Goal: Communication & Community: Ask a question

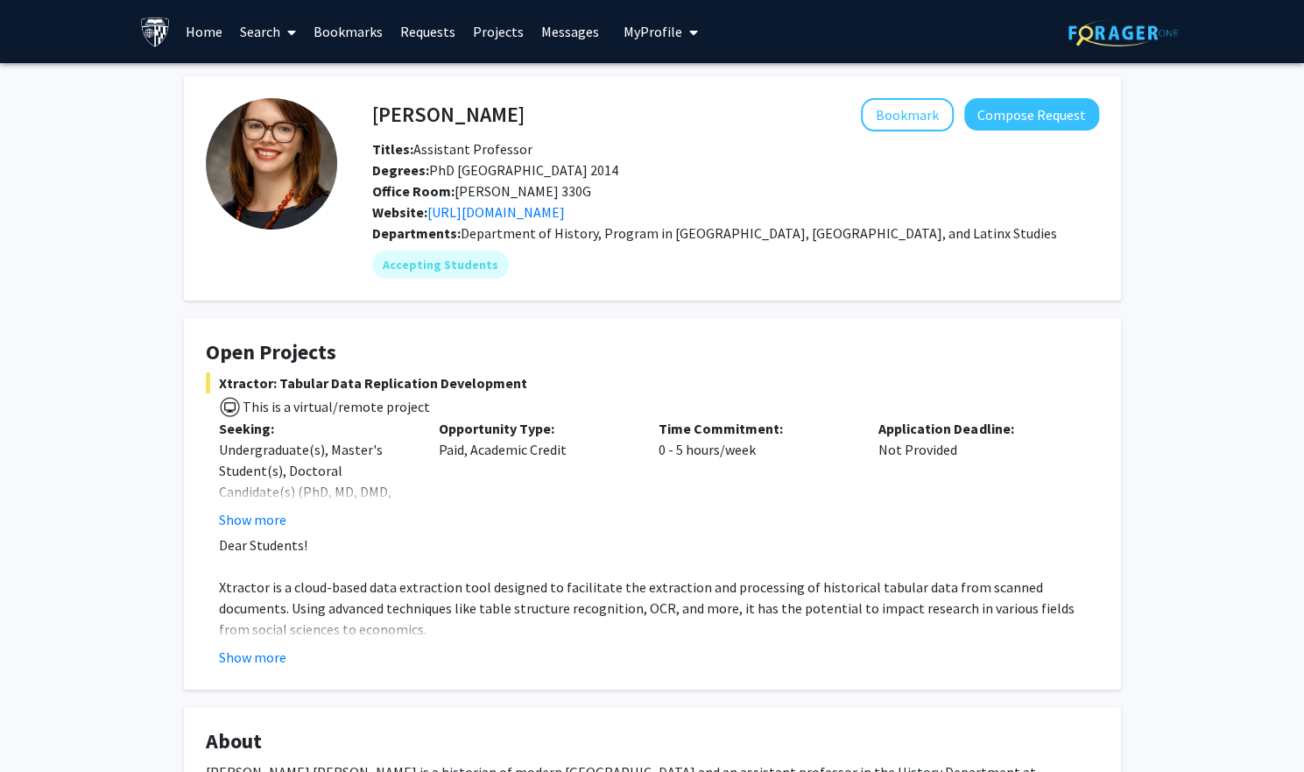
click at [217, 18] on link "Home" at bounding box center [204, 31] width 54 height 61
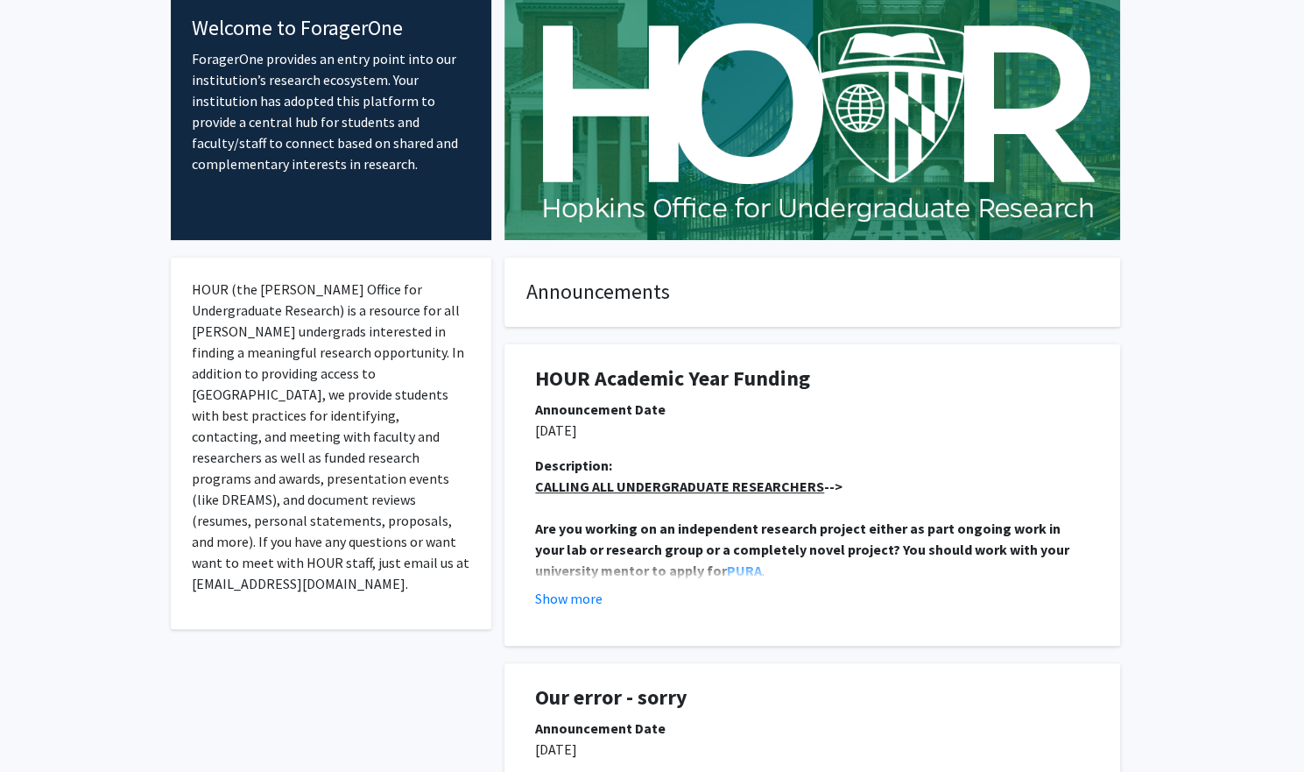
scroll to position [90, 0]
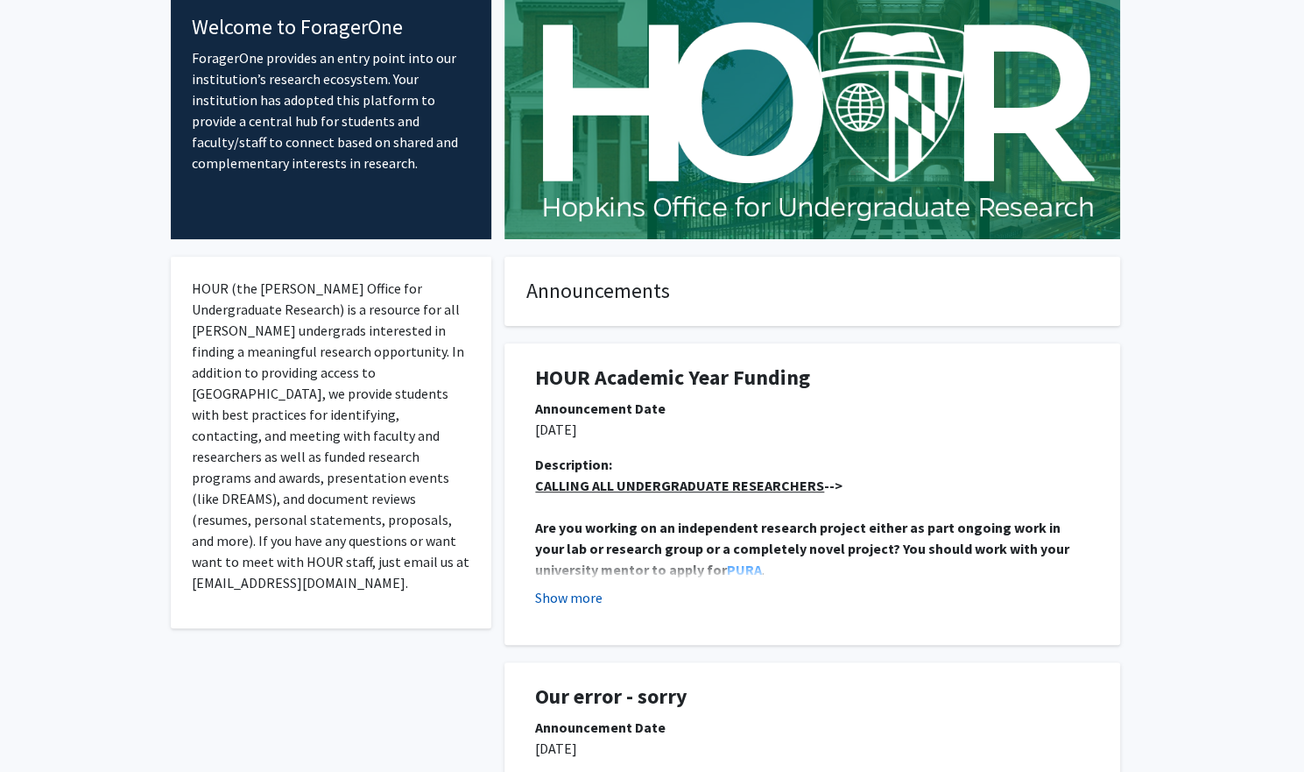
click at [587, 587] on button "Show more" at bounding box center [568, 597] width 67 height 21
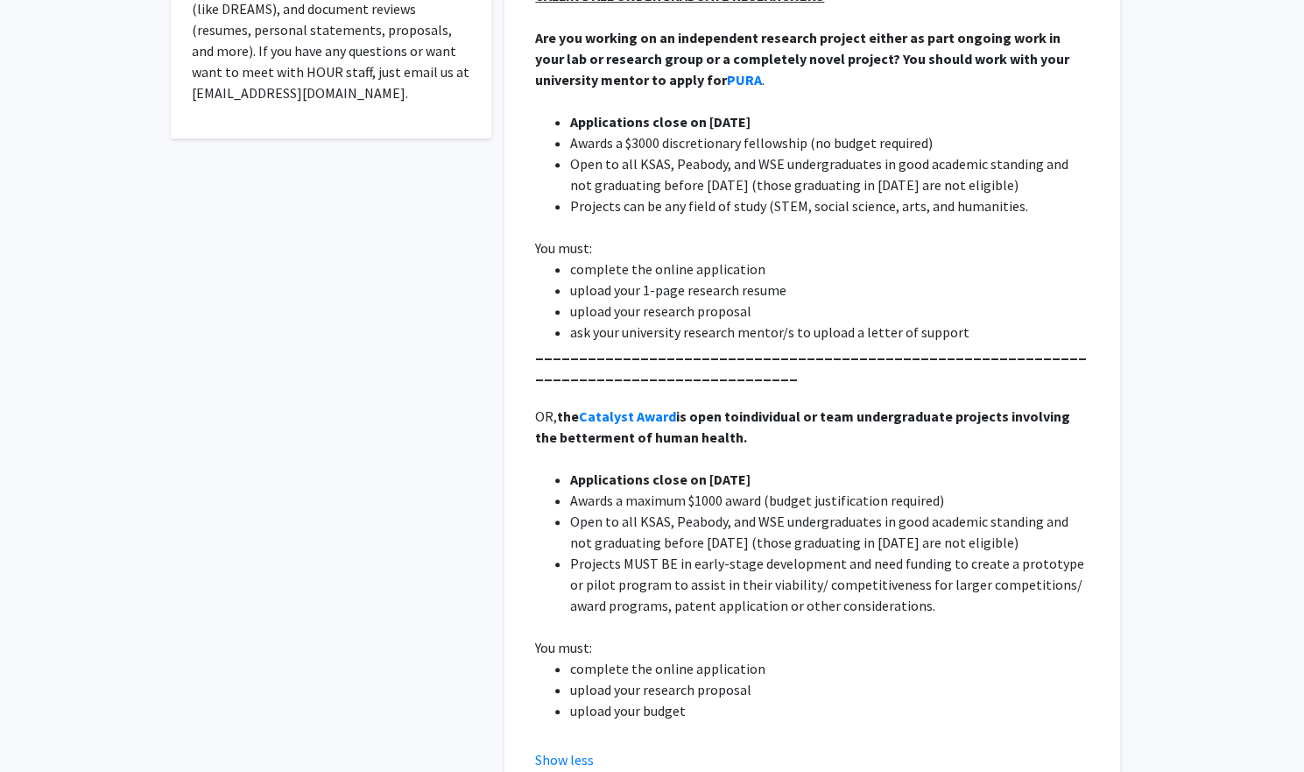
scroll to position [0, 0]
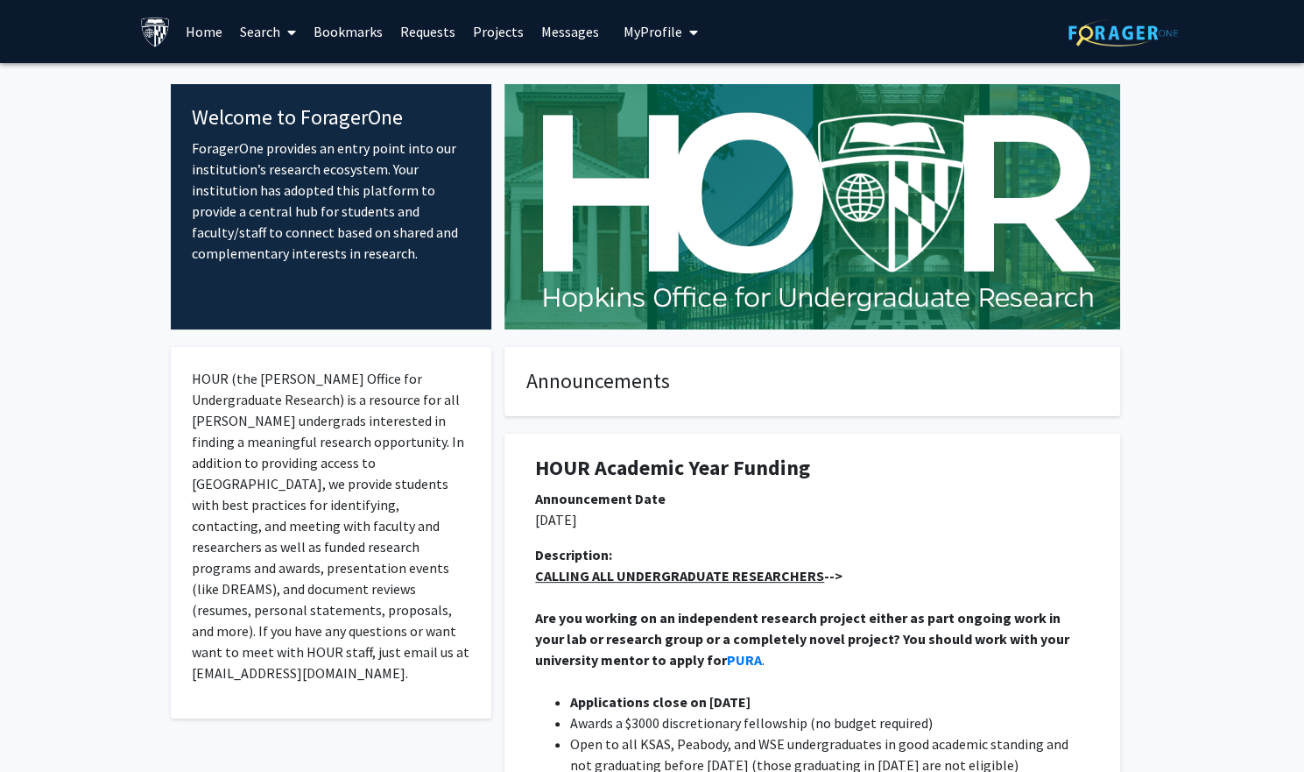
click at [490, 39] on link "Projects" at bounding box center [498, 31] width 68 height 61
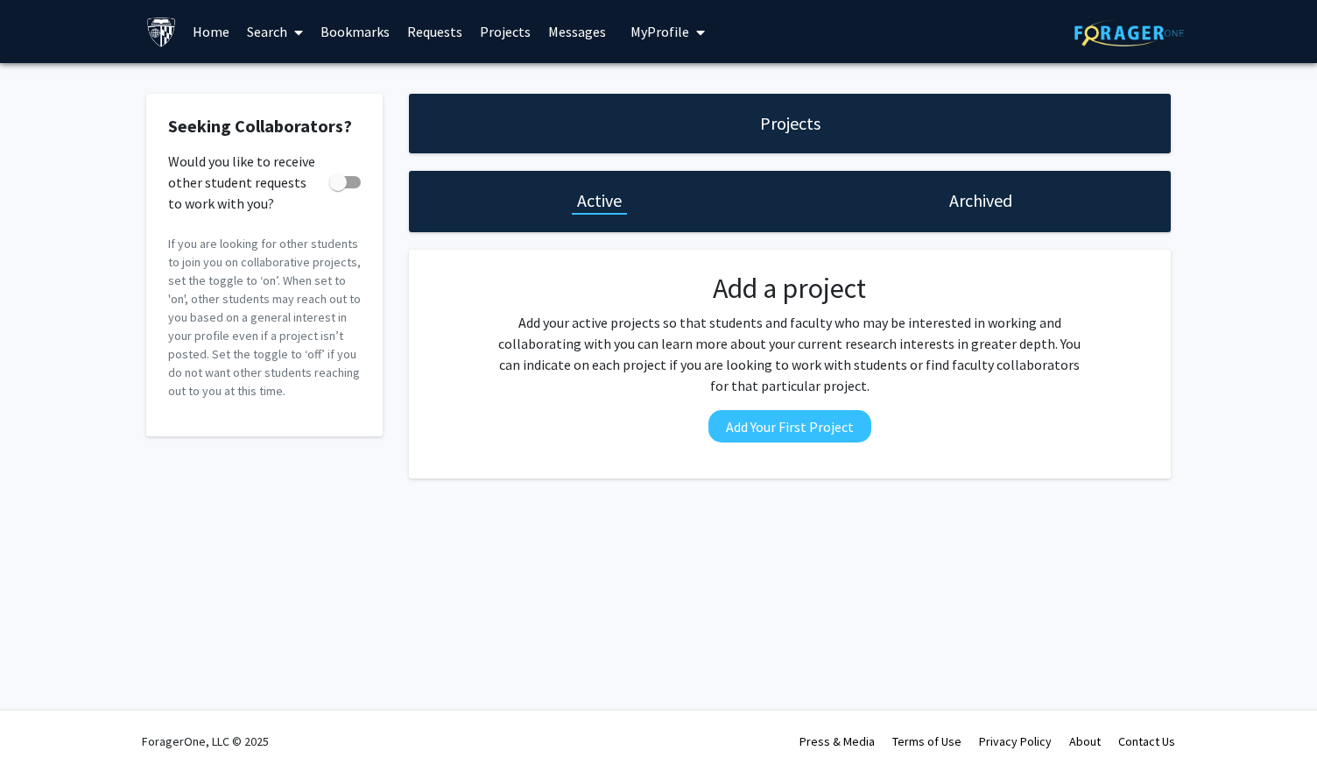
click at [265, 32] on link "Search" at bounding box center [275, 31] width 74 height 61
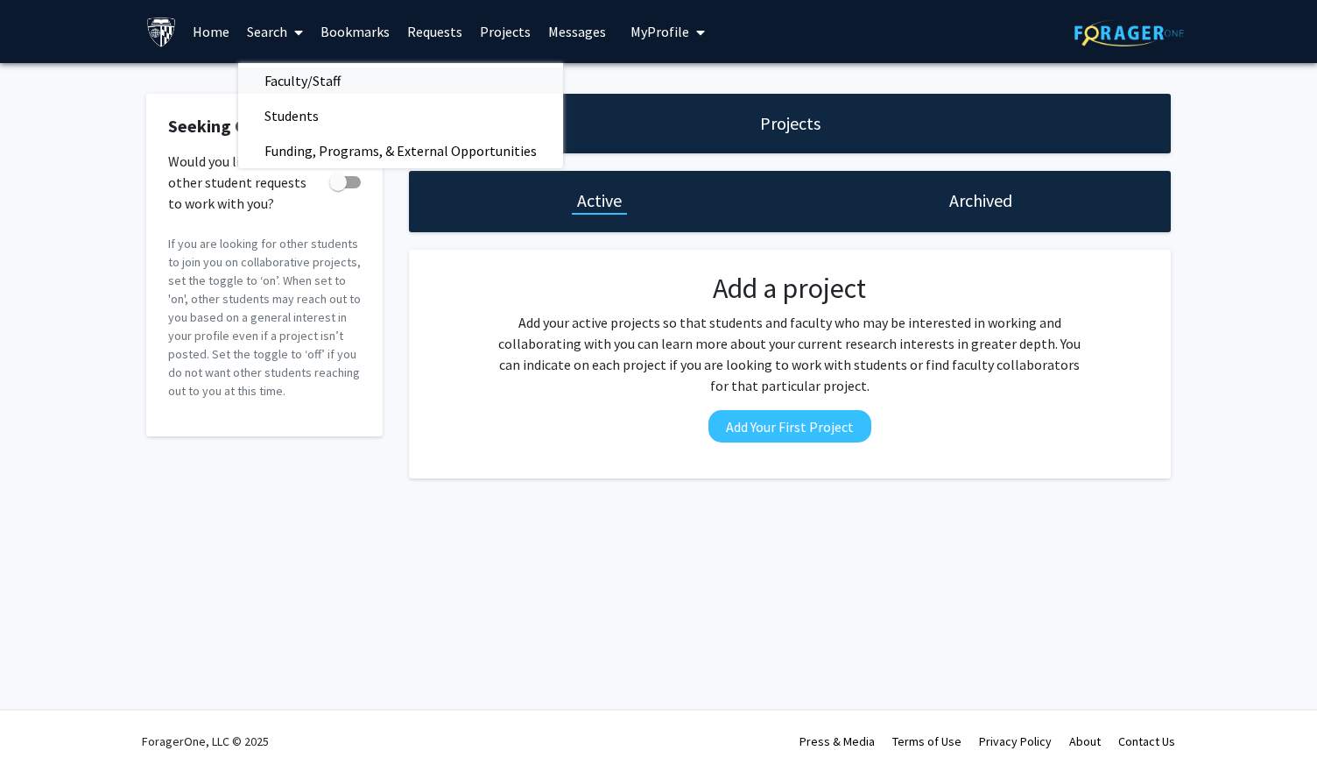
click at [287, 73] on span "Faculty/Staff" at bounding box center [302, 80] width 129 height 35
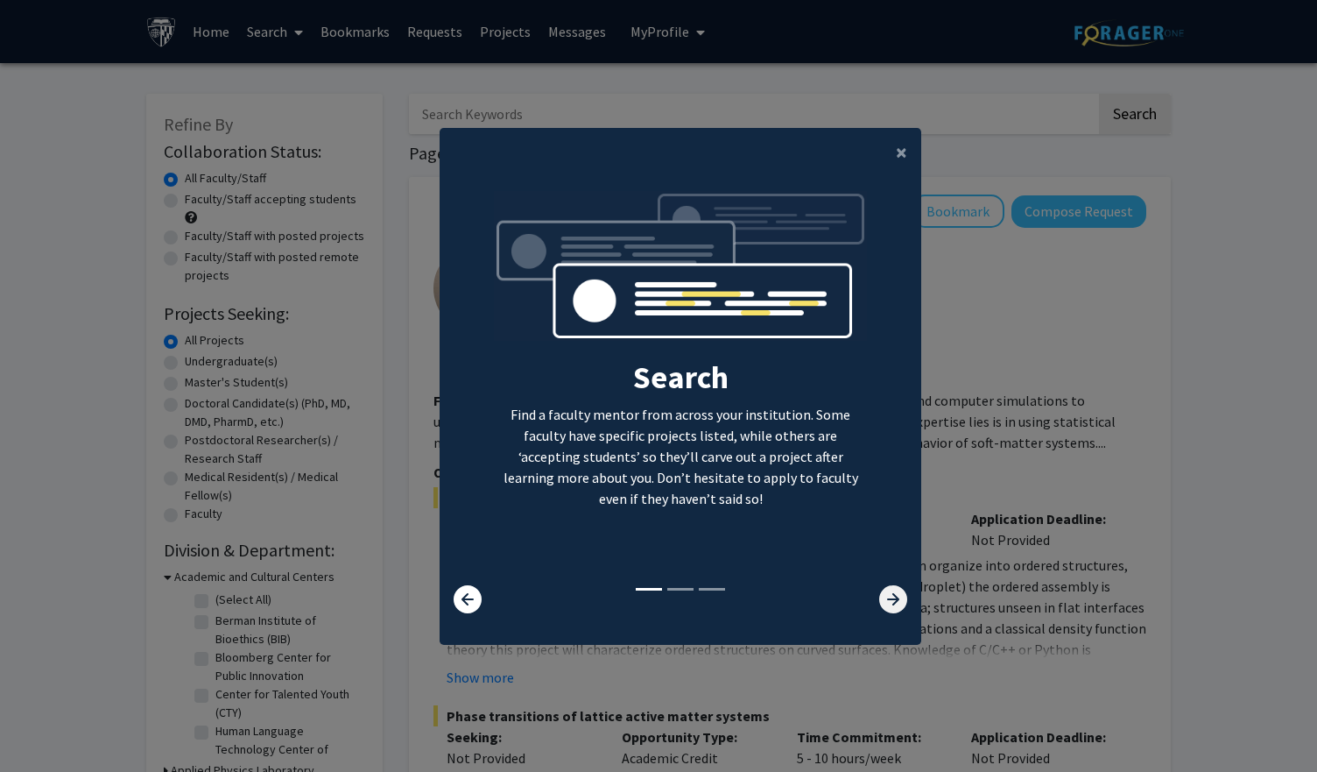
click at [879, 593] on icon at bounding box center [893, 599] width 28 height 28
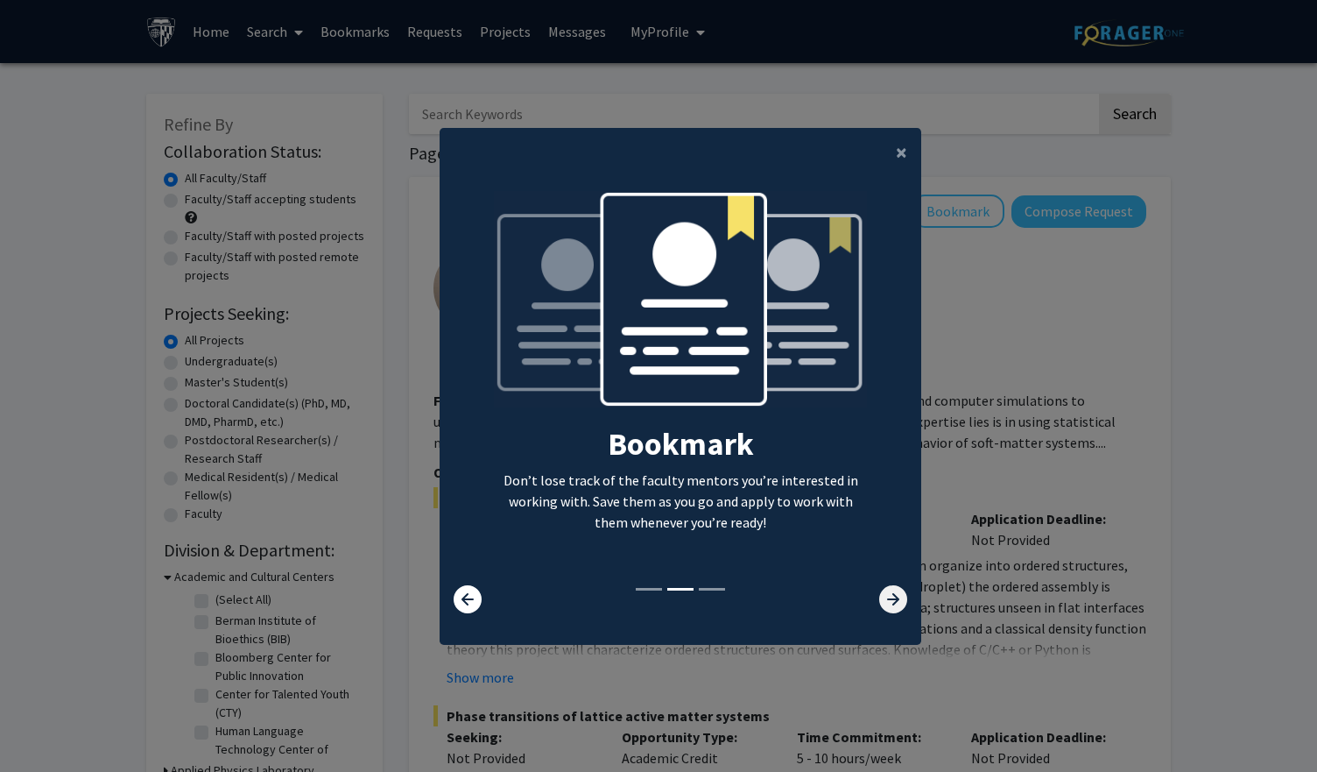
click at [879, 593] on icon at bounding box center [893, 599] width 28 height 28
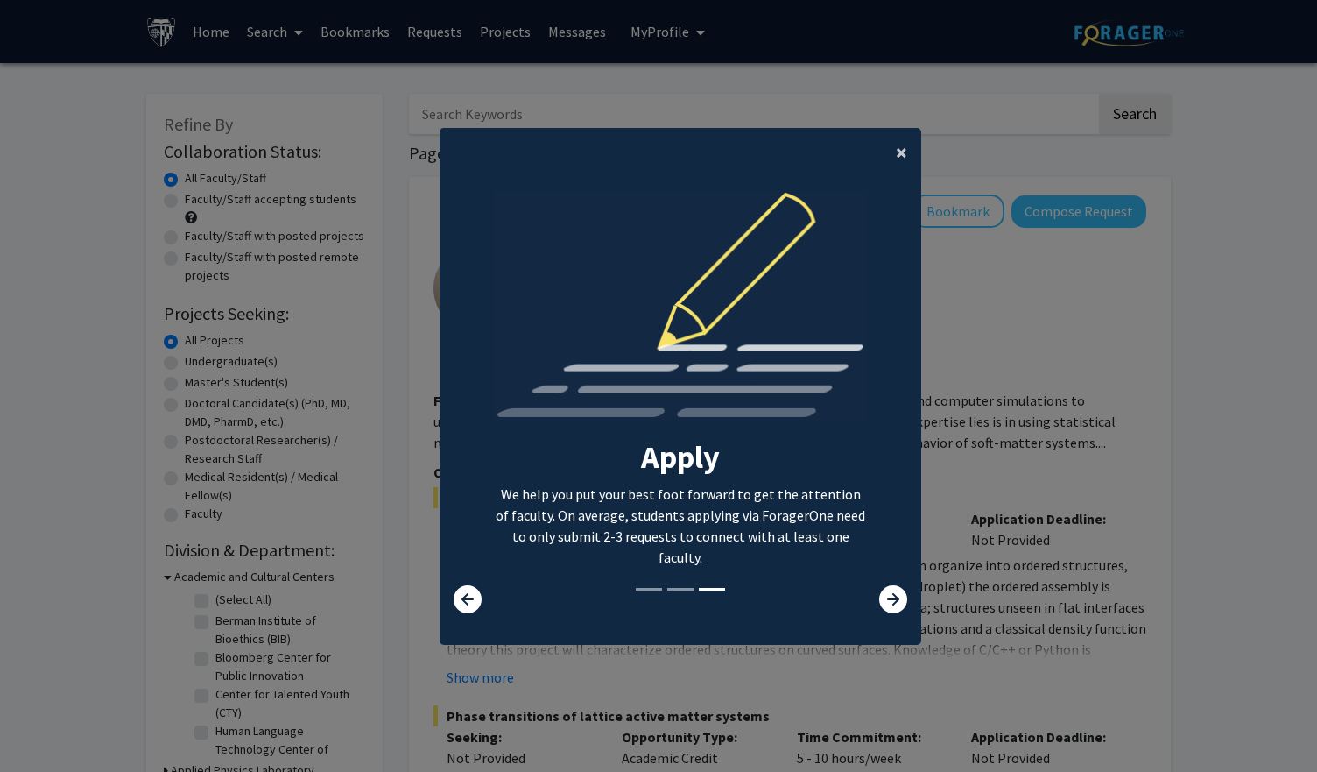
click at [896, 152] on span "×" at bounding box center [901, 151] width 11 height 27
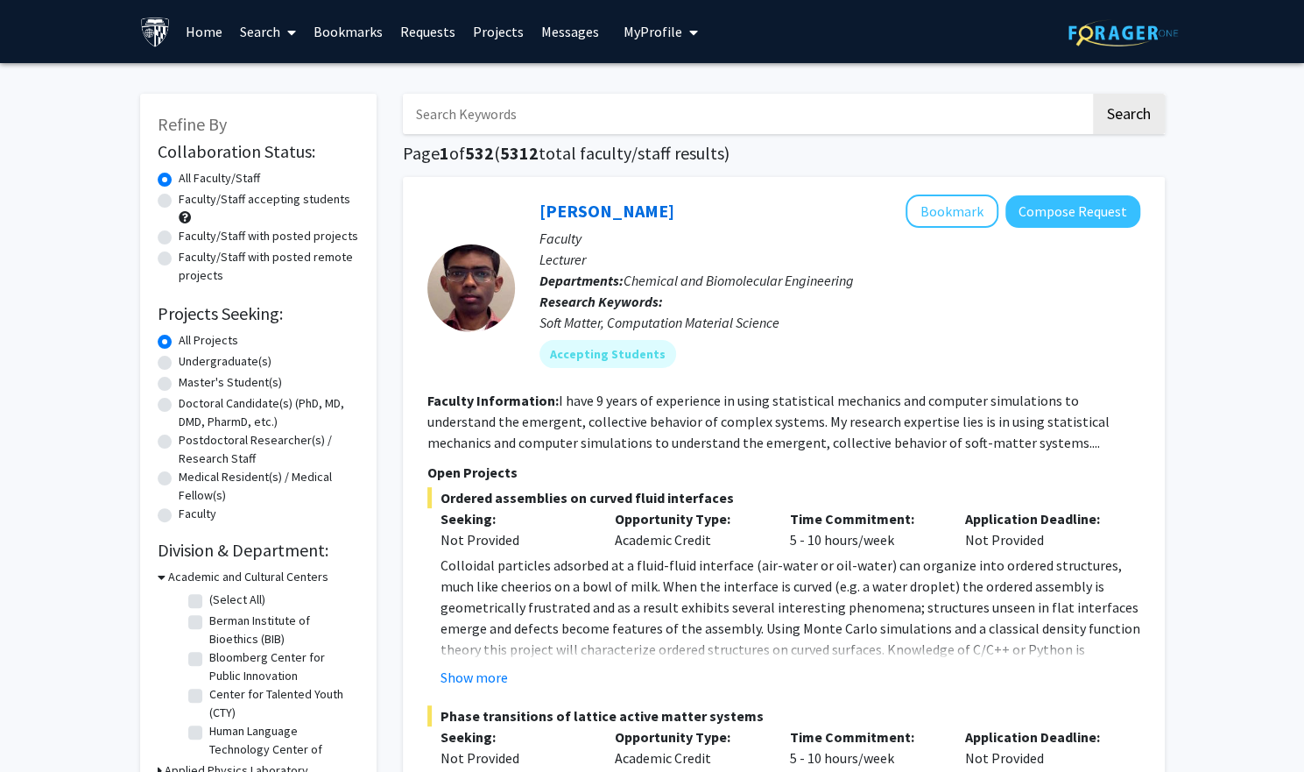
click at [729, 109] on input "Search Keywords" at bounding box center [747, 114] width 688 height 40
click at [634, 119] on input "Search Keywords" at bounding box center [747, 114] width 688 height 40
type input "plastic surgery"
click at [1093, 94] on button "Search" at bounding box center [1129, 114] width 72 height 40
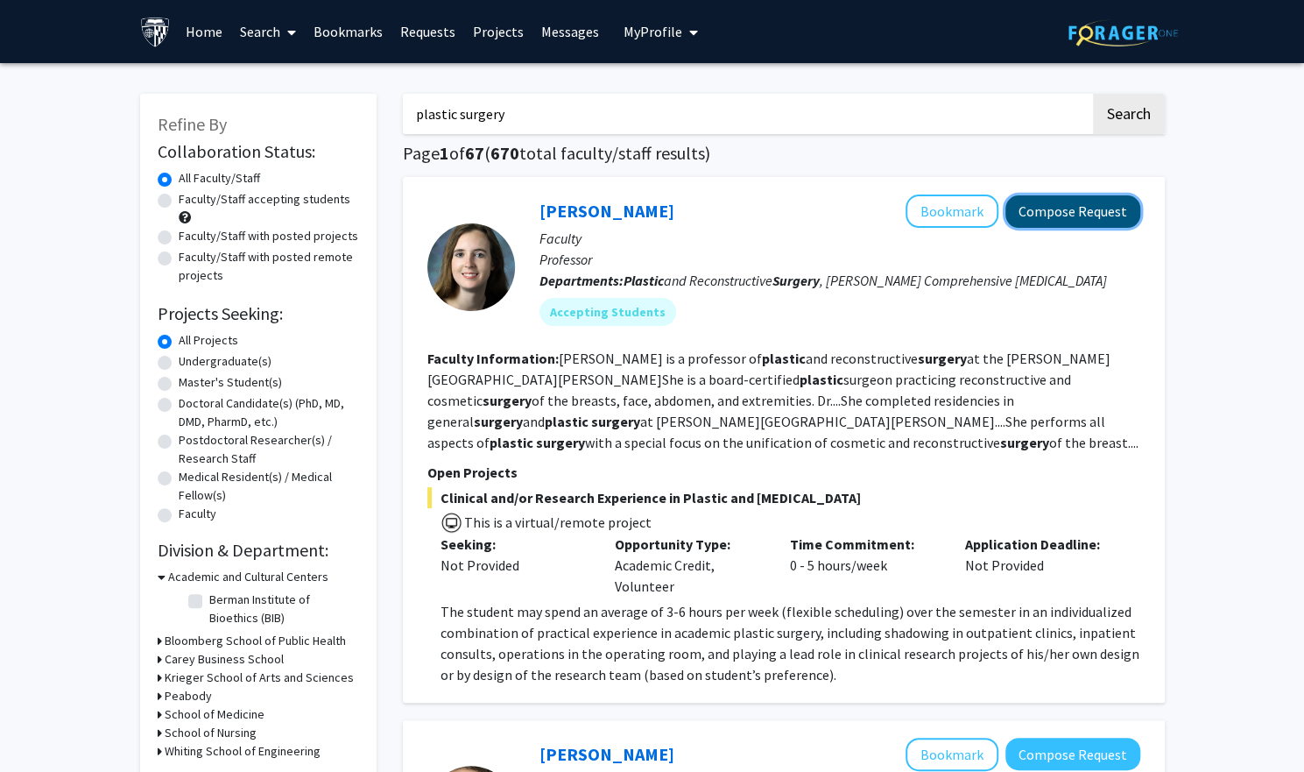
click at [1072, 215] on button "Compose Request" at bounding box center [1073, 211] width 135 height 32
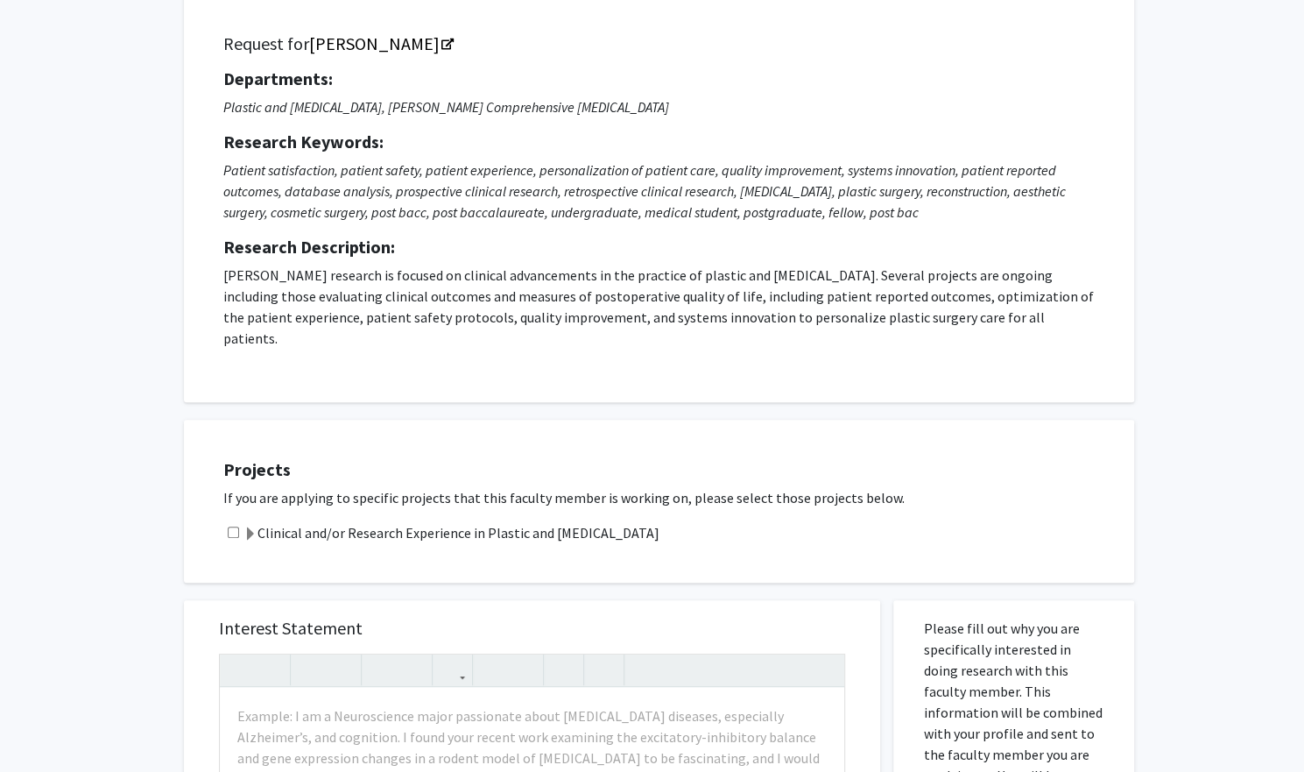
scroll to position [121, 0]
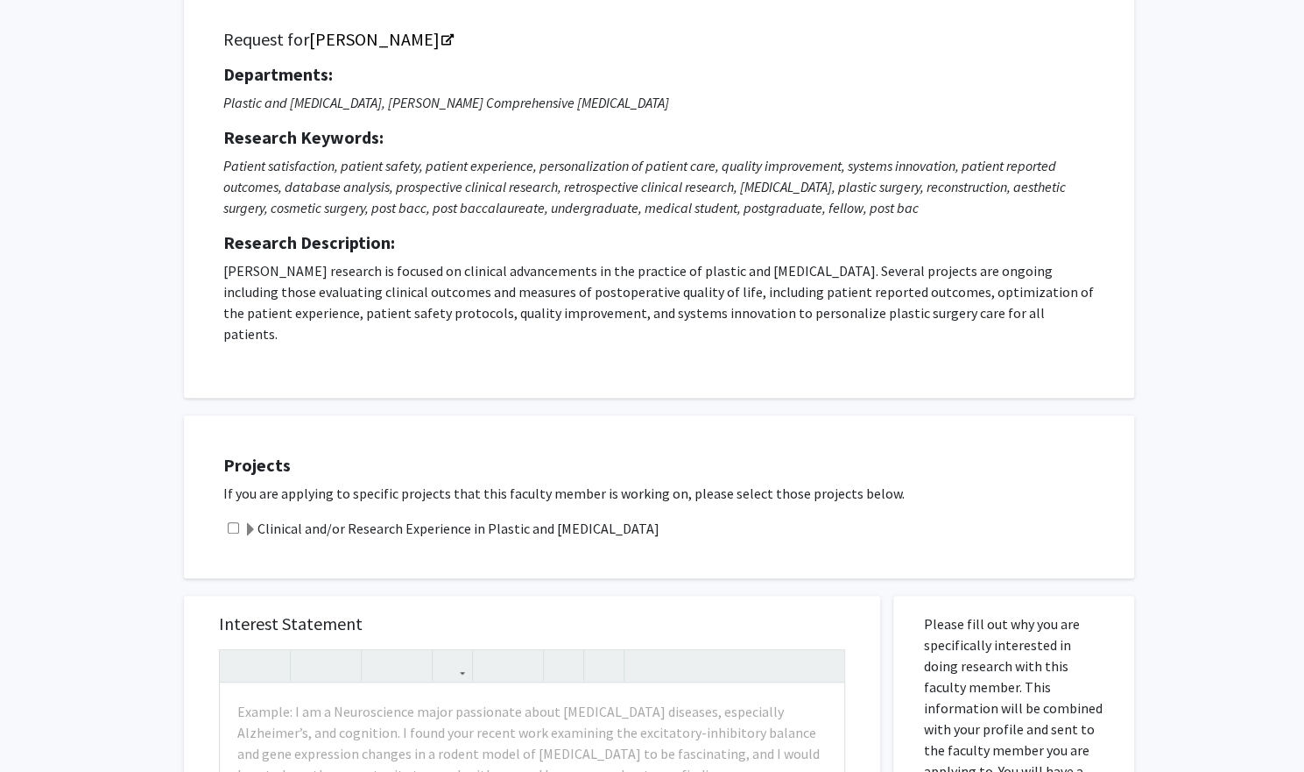
click at [560, 518] on label "Clinical and/or Research Experience in Plastic and [MEDICAL_DATA]" at bounding box center [452, 528] width 416 height 21
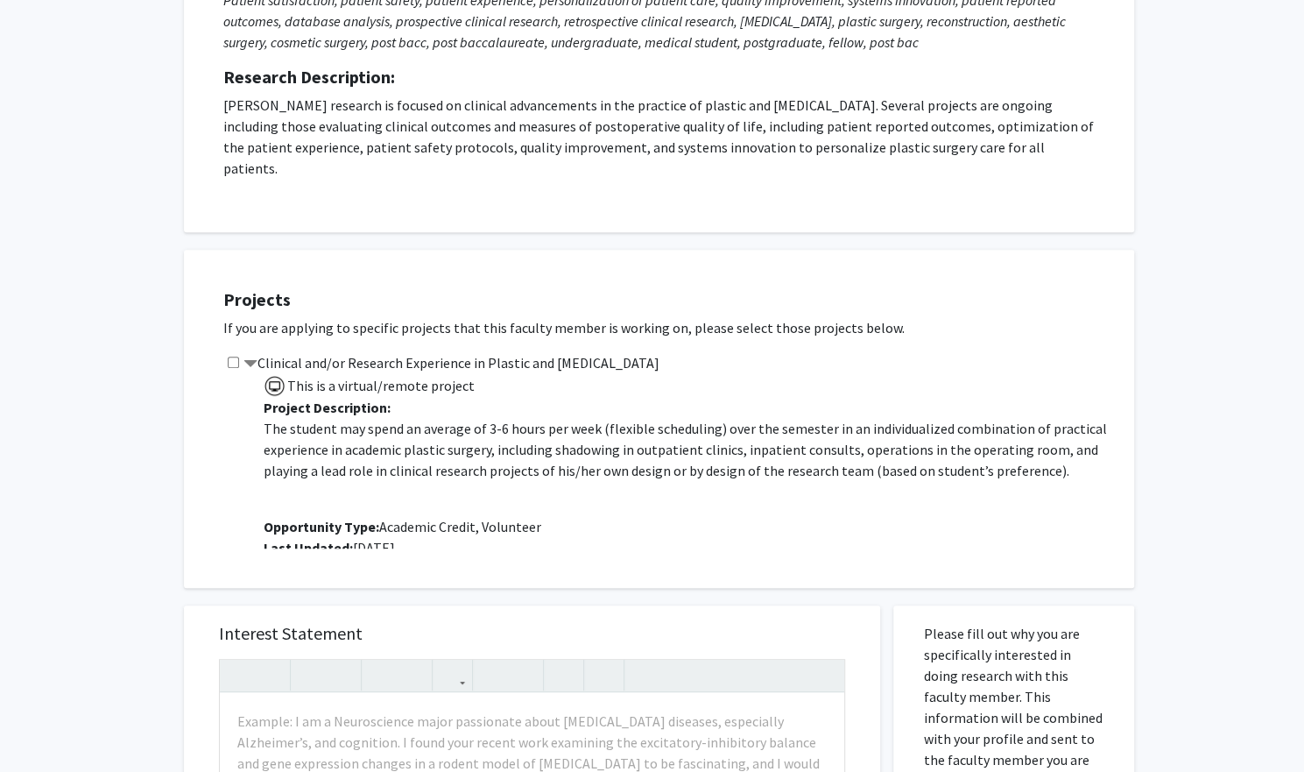
scroll to position [300, 0]
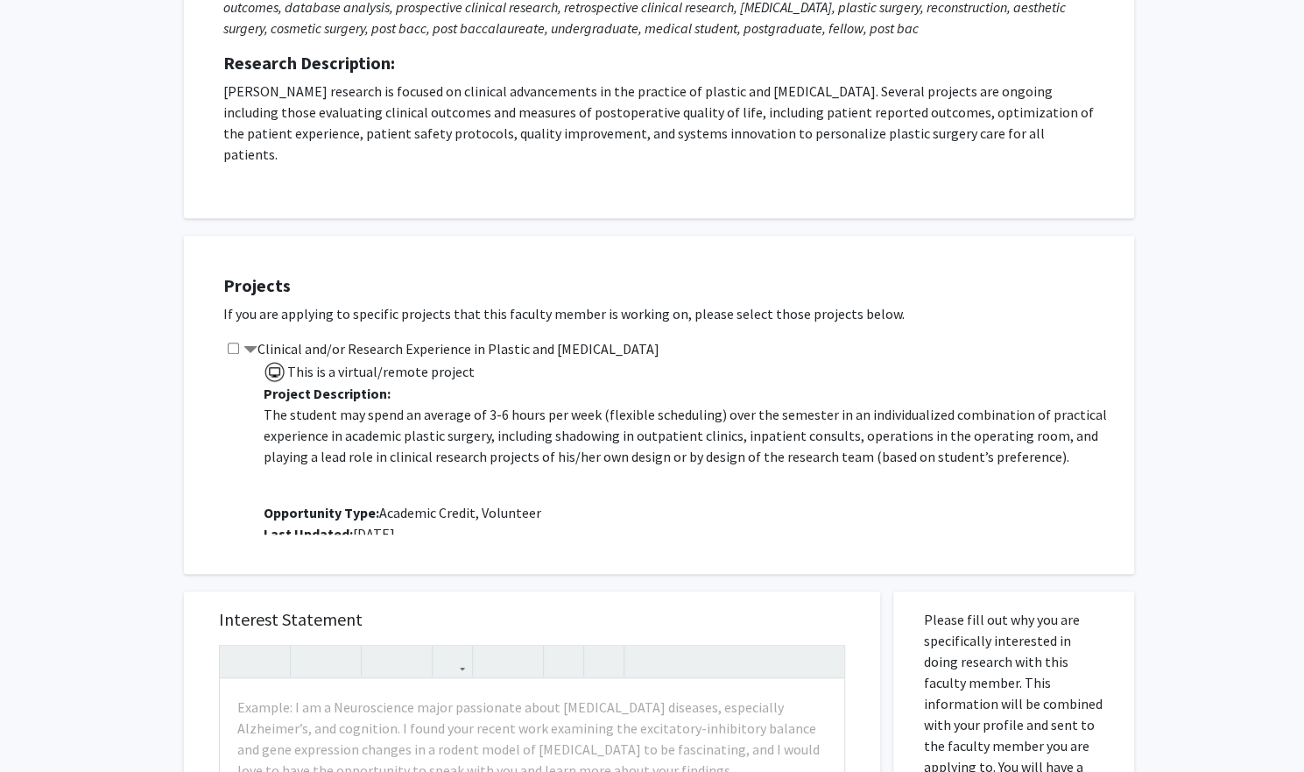
click at [230, 342] on input "checkbox" at bounding box center [233, 347] width 11 height 11
checkbox input "true"
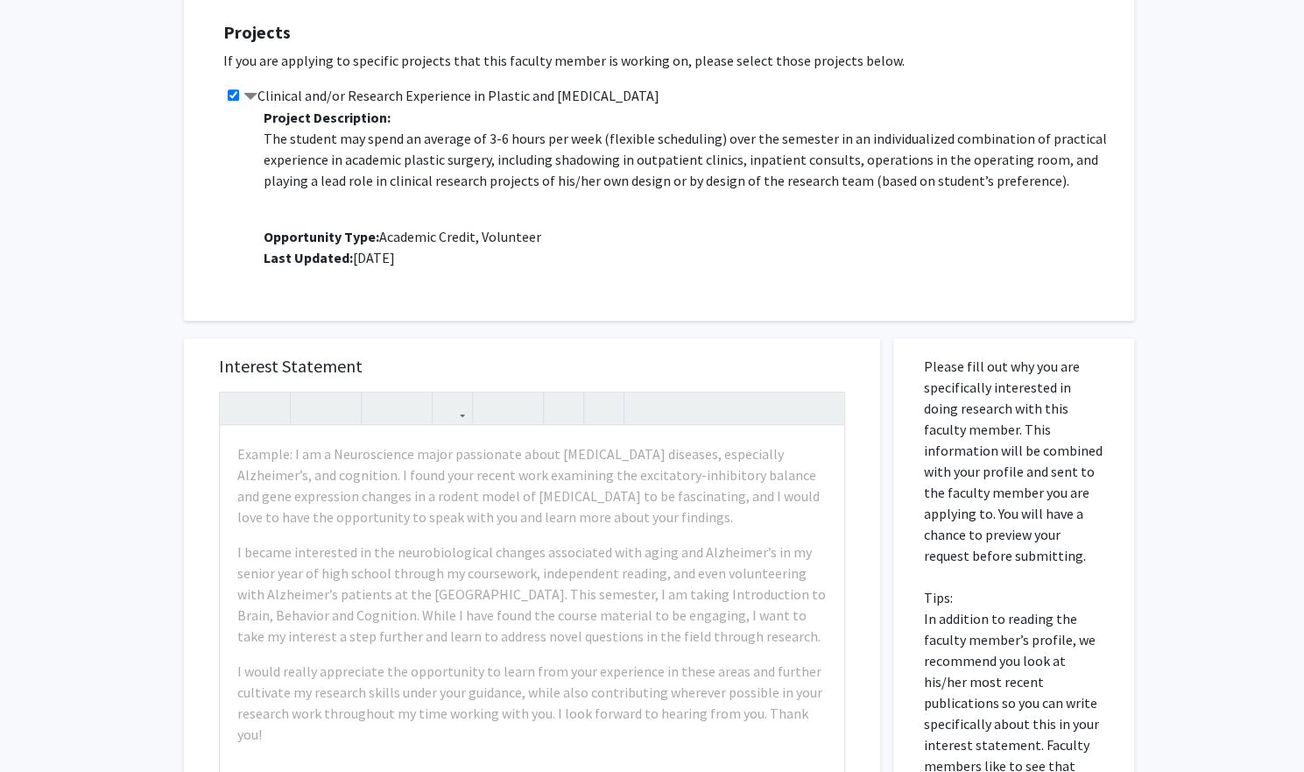
scroll to position [554, 0]
click at [194, 460] on div "Interest Statement Example: I am a Neuroscience major passionate about [MEDICAL…" at bounding box center [532, 598] width 696 height 523
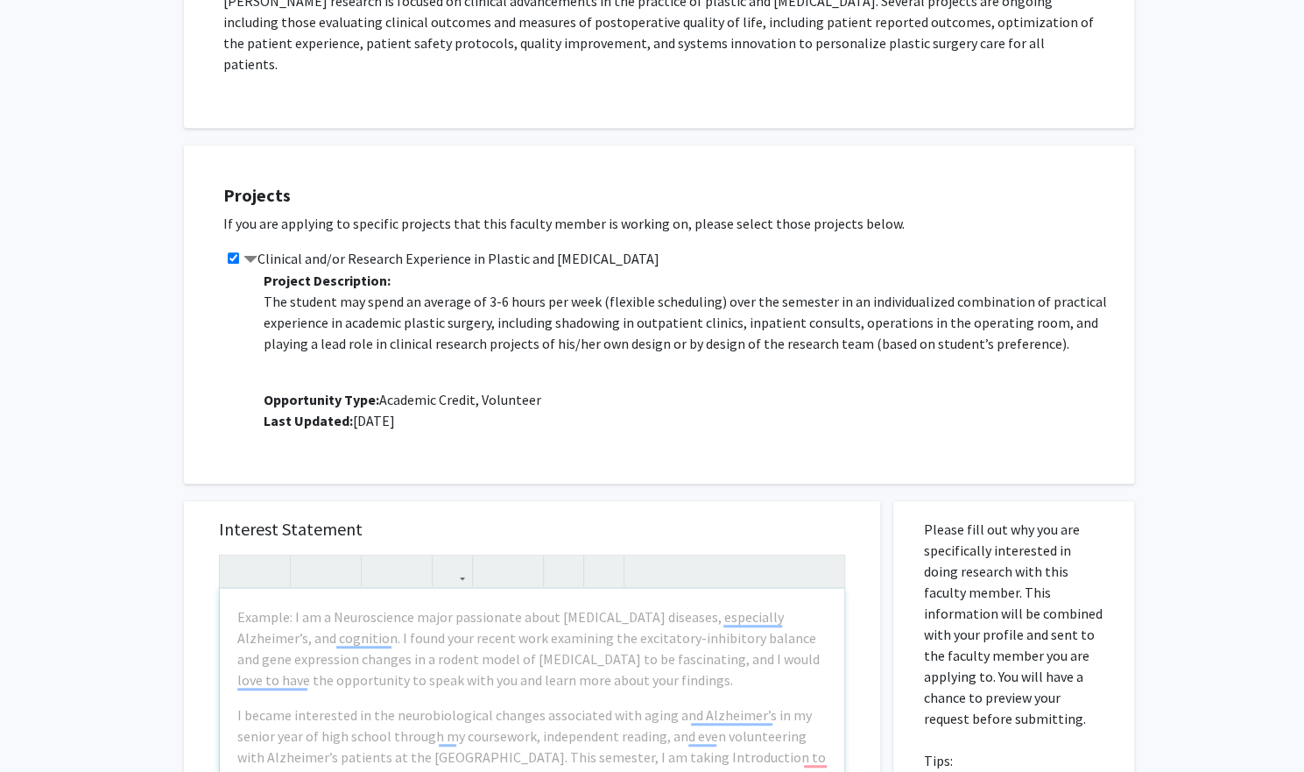
scroll to position [0, 0]
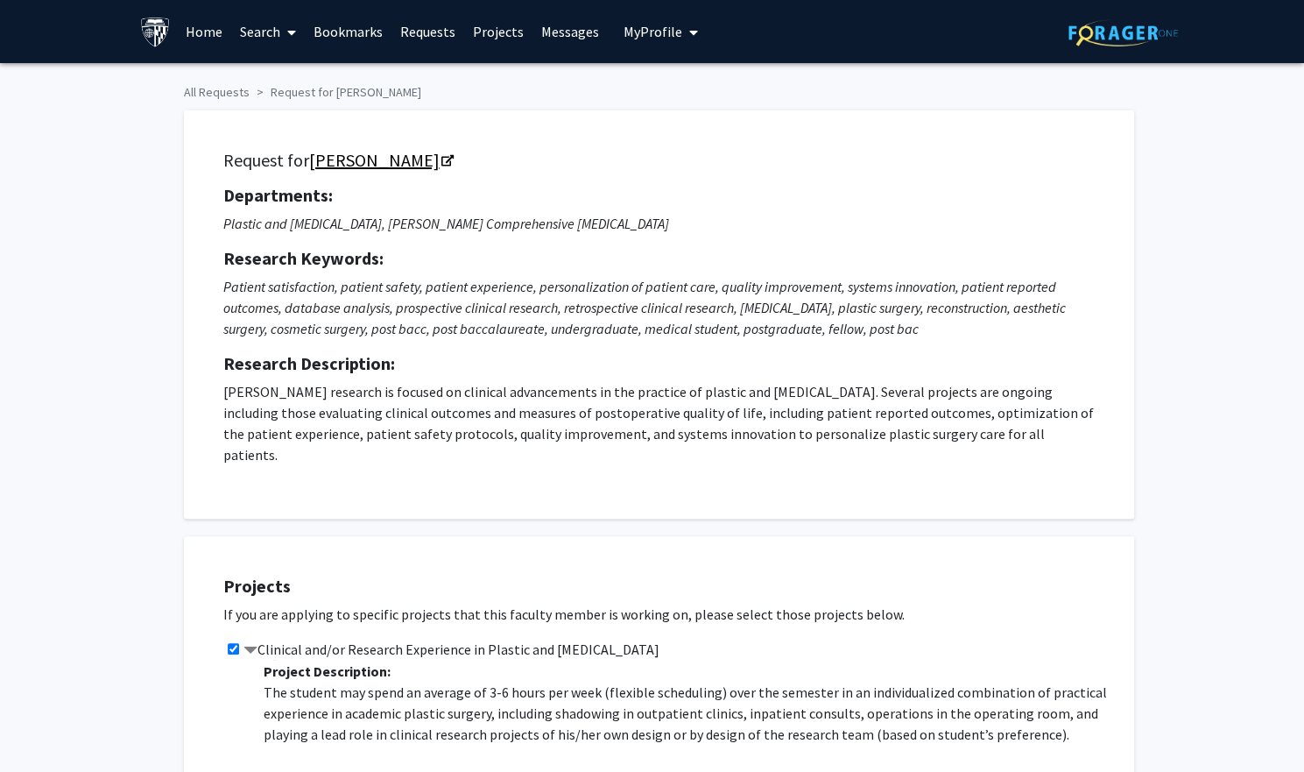
click at [375, 155] on link "[PERSON_NAME]" at bounding box center [380, 160] width 143 height 22
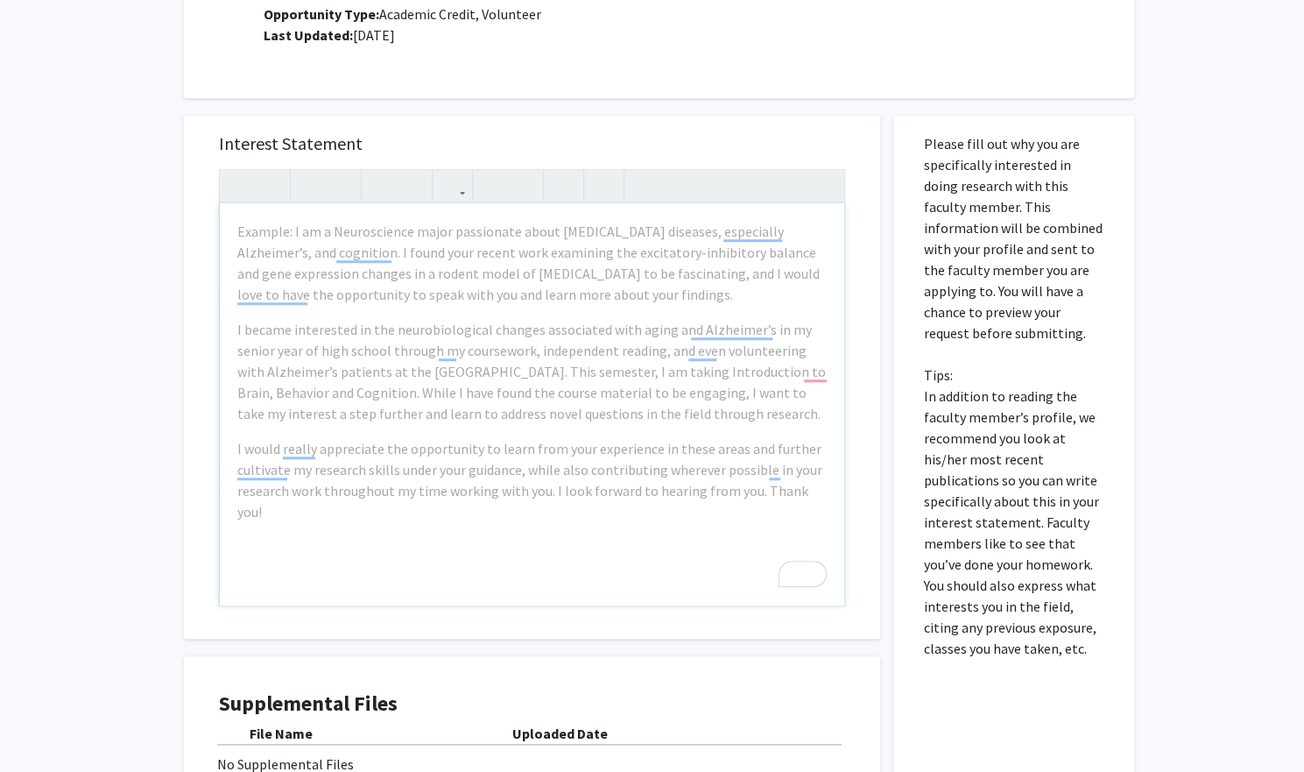
scroll to position [777, 0]
click at [81, 230] on div "All Requests Request for [PERSON_NAME] Request for [PERSON_NAME] Departments: P…" at bounding box center [652, 107] width 1304 height 1642
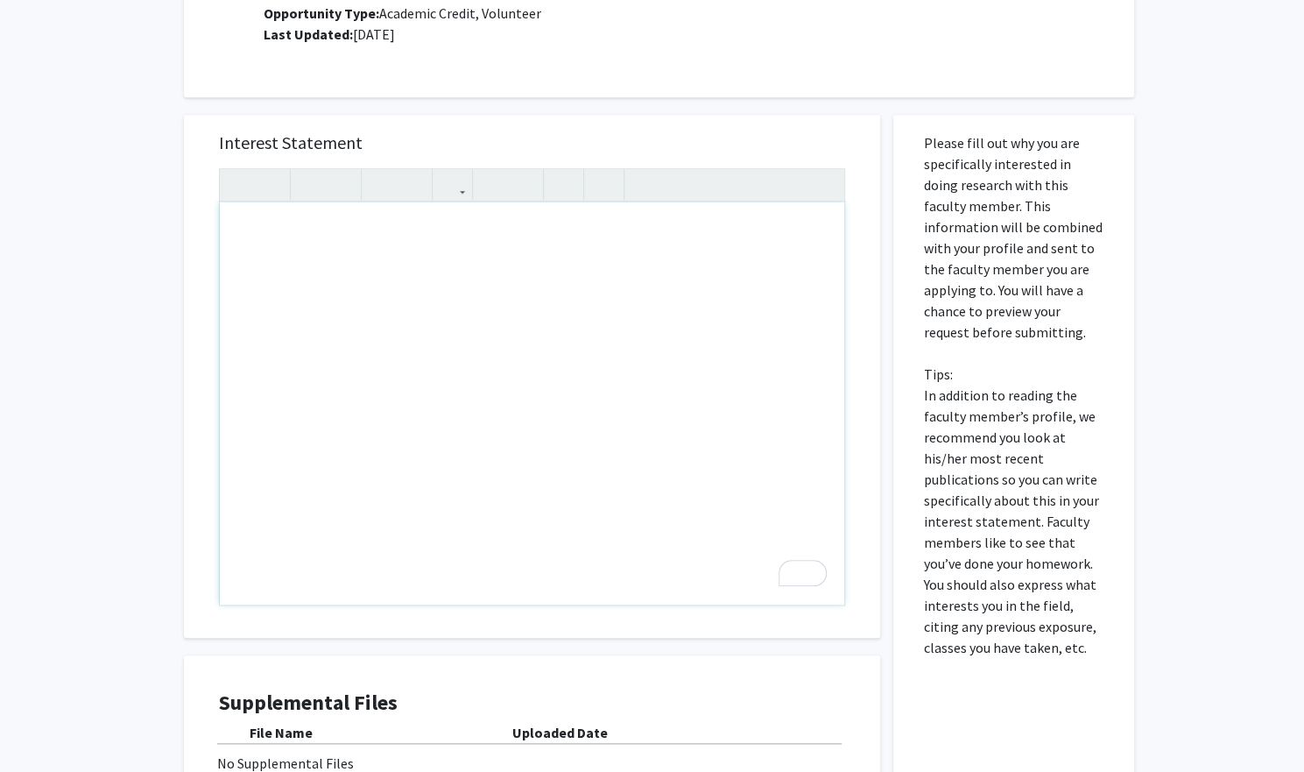
drag, startPoint x: 823, startPoint y: 474, endPoint x: 522, endPoint y: 320, distance: 338.5
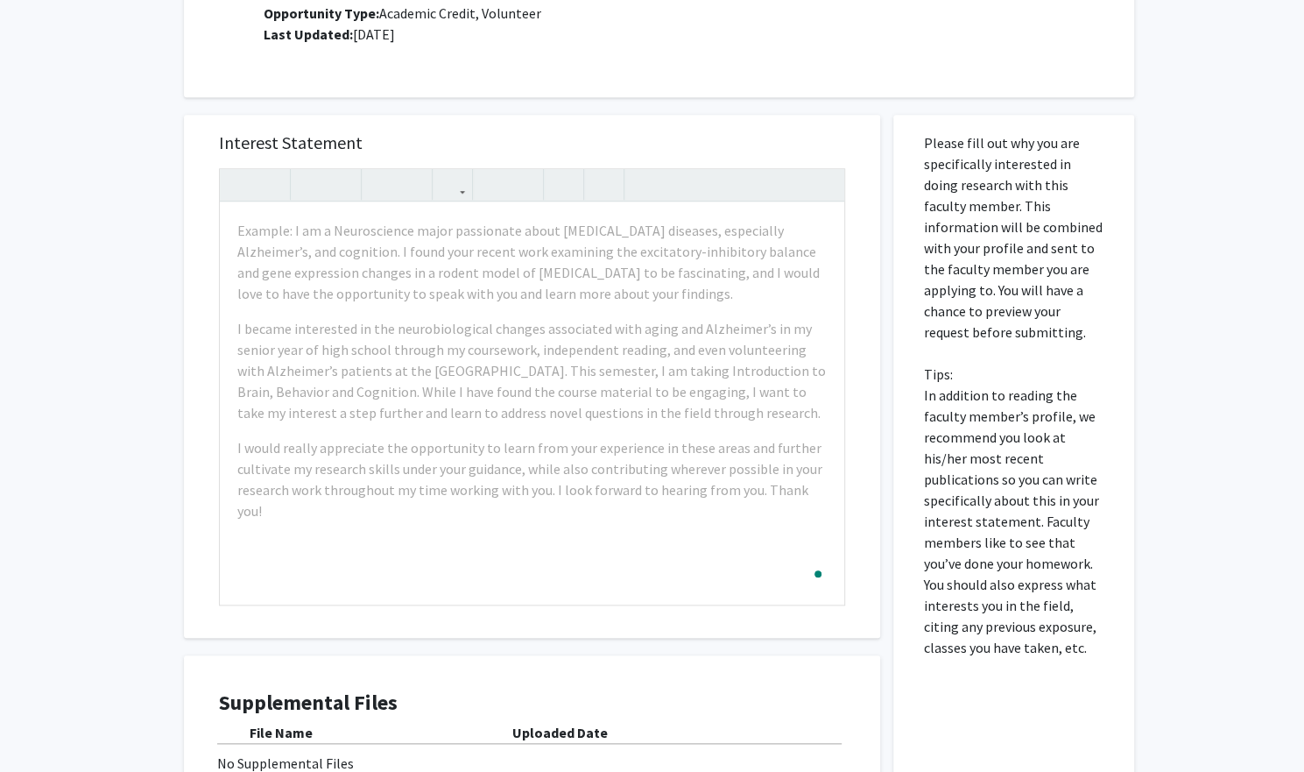
click at [72, 392] on div "All Requests Request for [PERSON_NAME] Request for [PERSON_NAME] Departments: P…" at bounding box center [652, 107] width 1304 height 1642
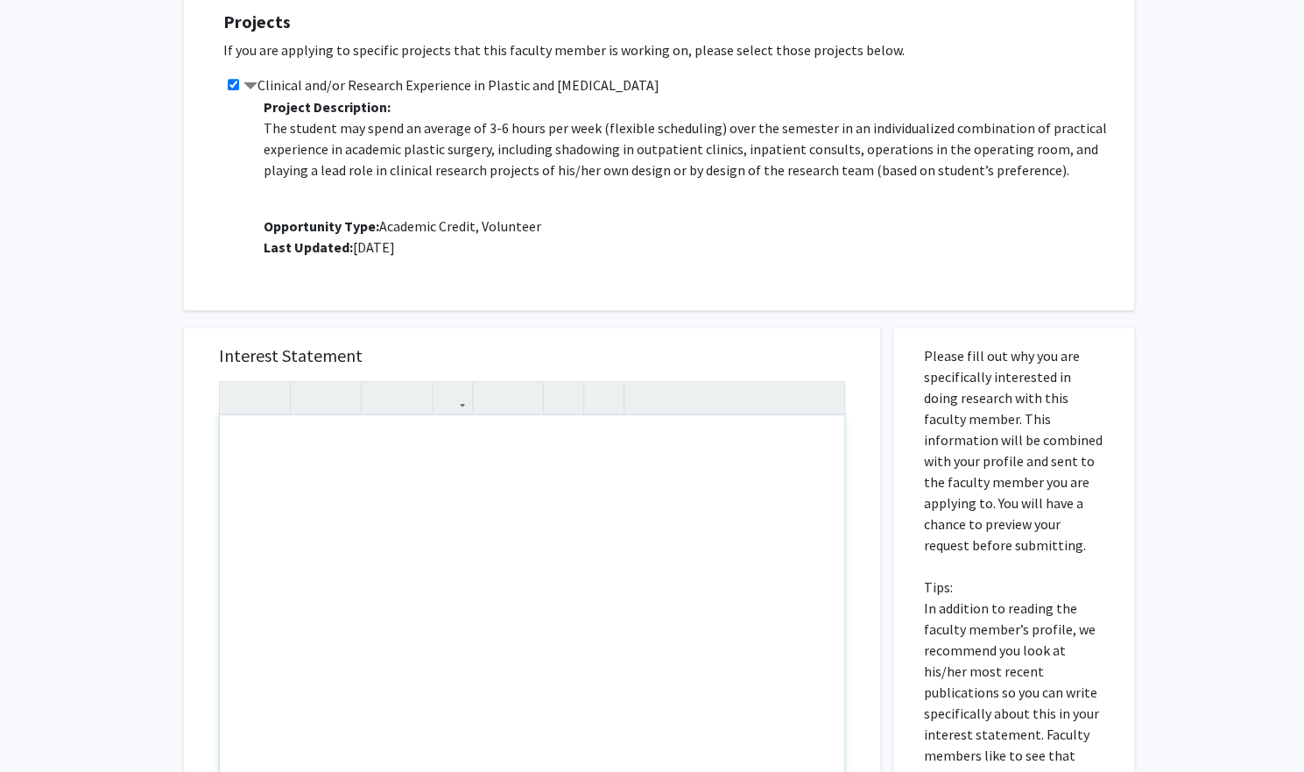
scroll to position [565, 0]
click at [89, 513] on div "All Requests Request for [PERSON_NAME] Request for [PERSON_NAME] Departments: P…" at bounding box center [652, 319] width 1304 height 1642
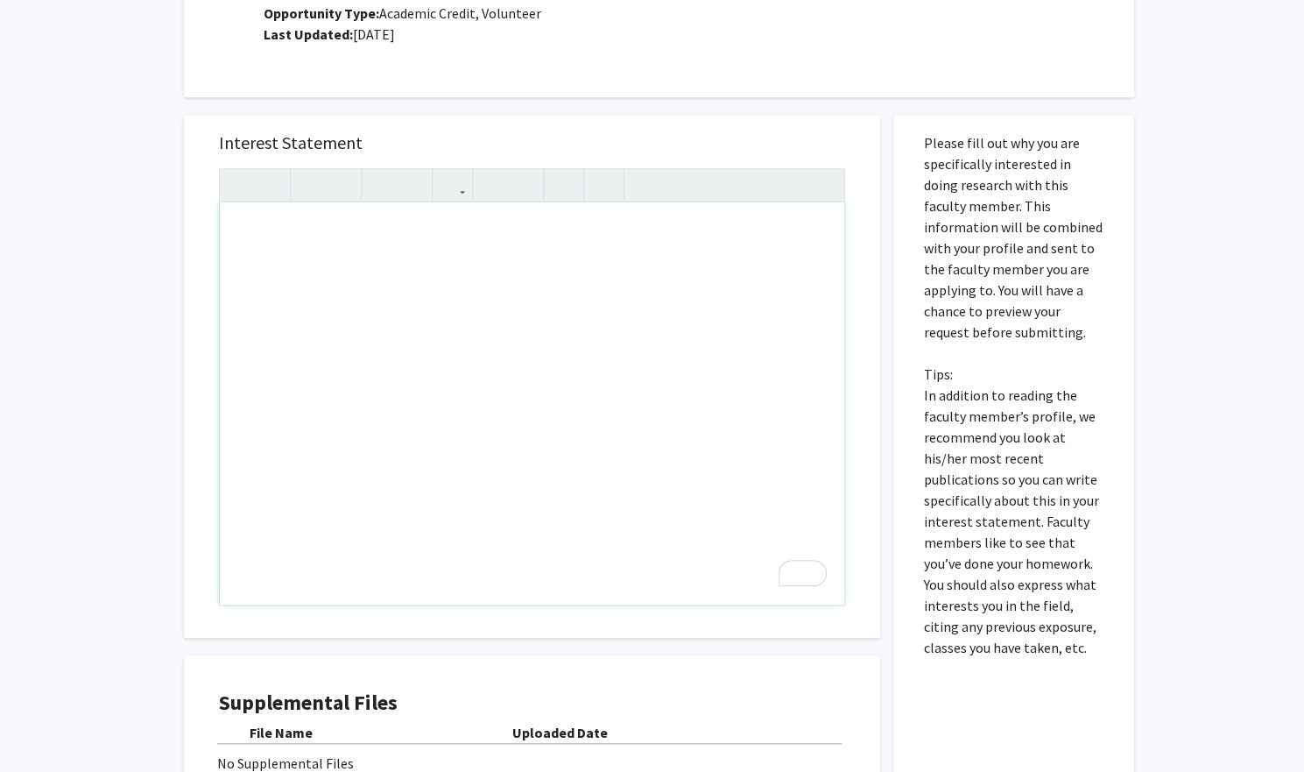
scroll to position [778, 0]
click at [304, 281] on div "To enrich screen reader interactions, please activate Accessibility in Grammarl…" at bounding box center [532, 402] width 625 height 402
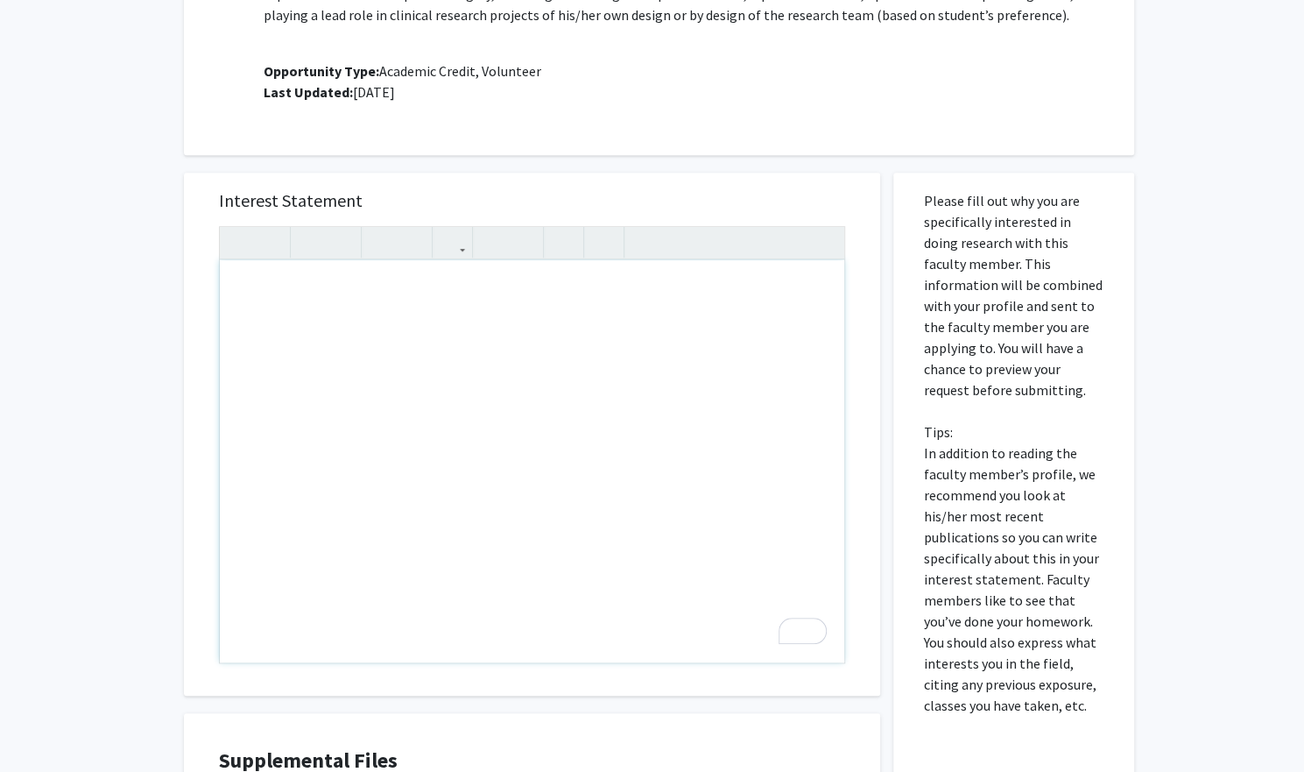
type textarea "I"
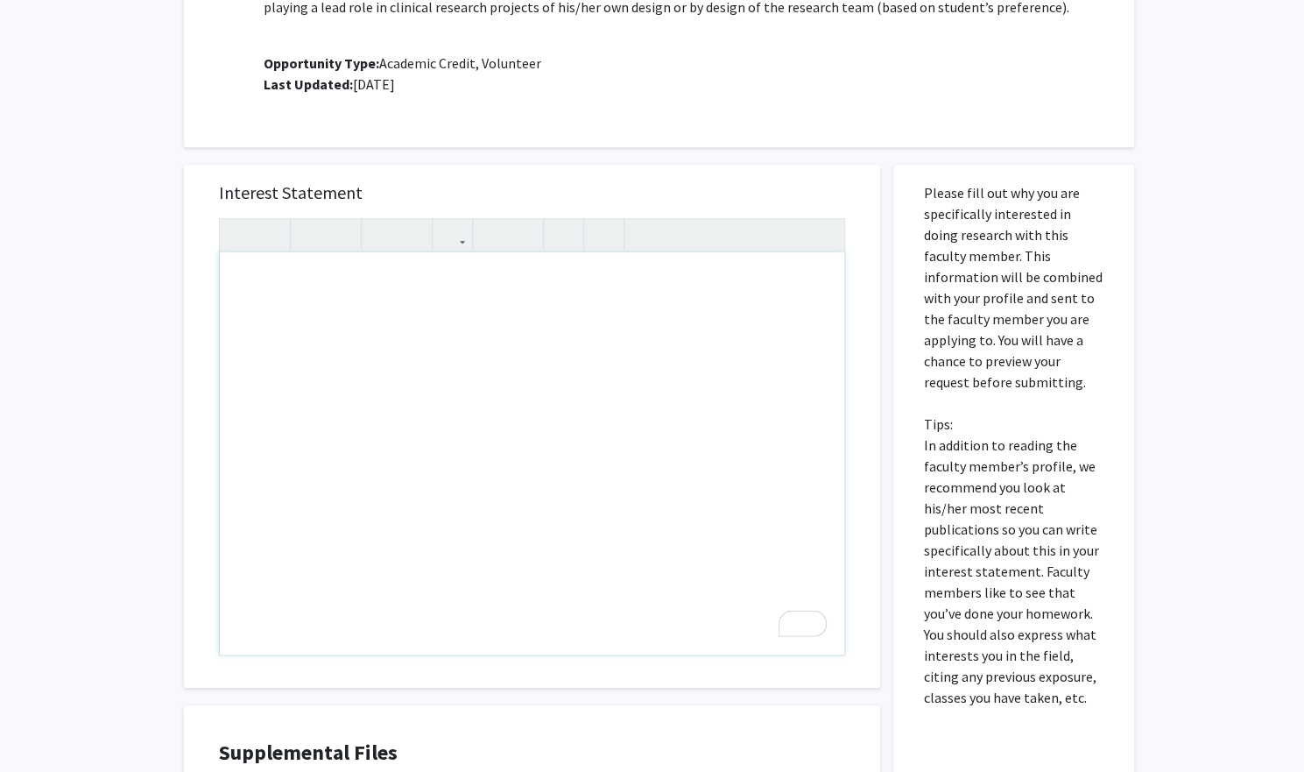
scroll to position [732, 0]
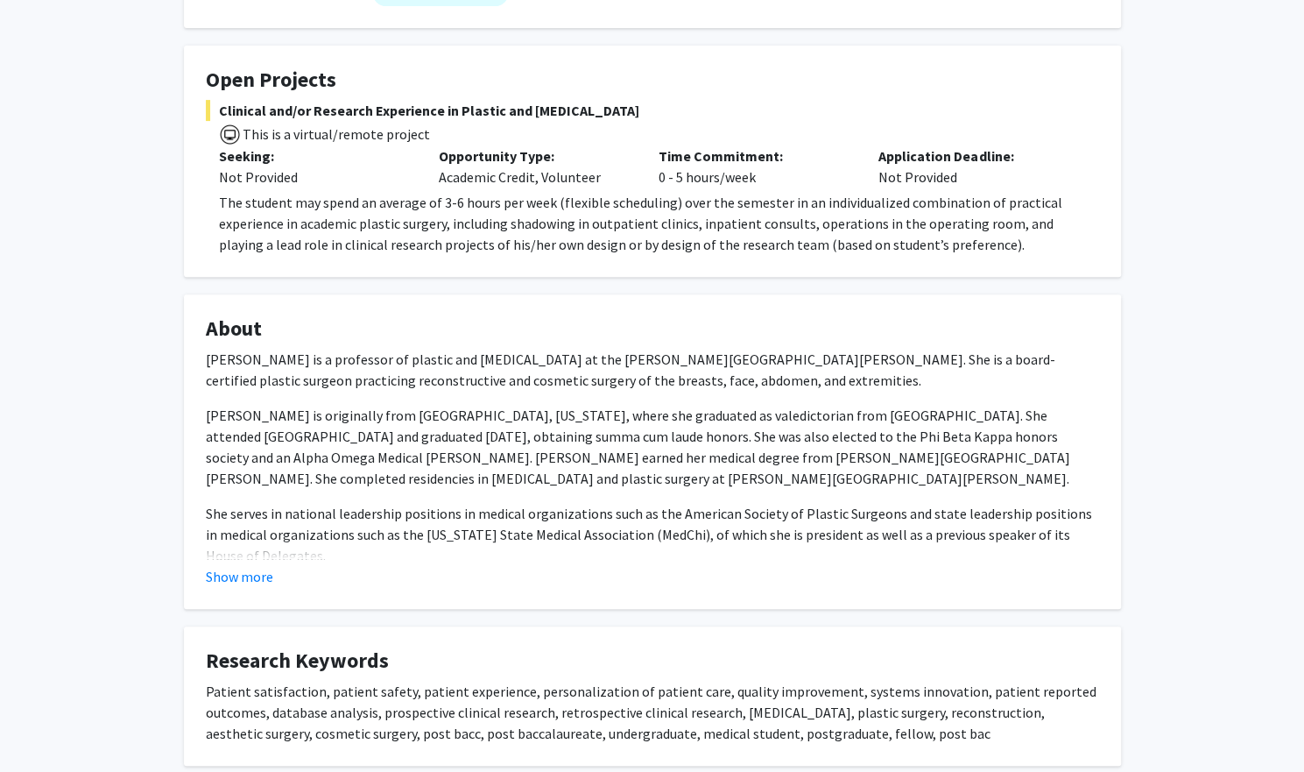
scroll to position [273, 0]
click at [264, 574] on button "Show more" at bounding box center [239, 575] width 67 height 21
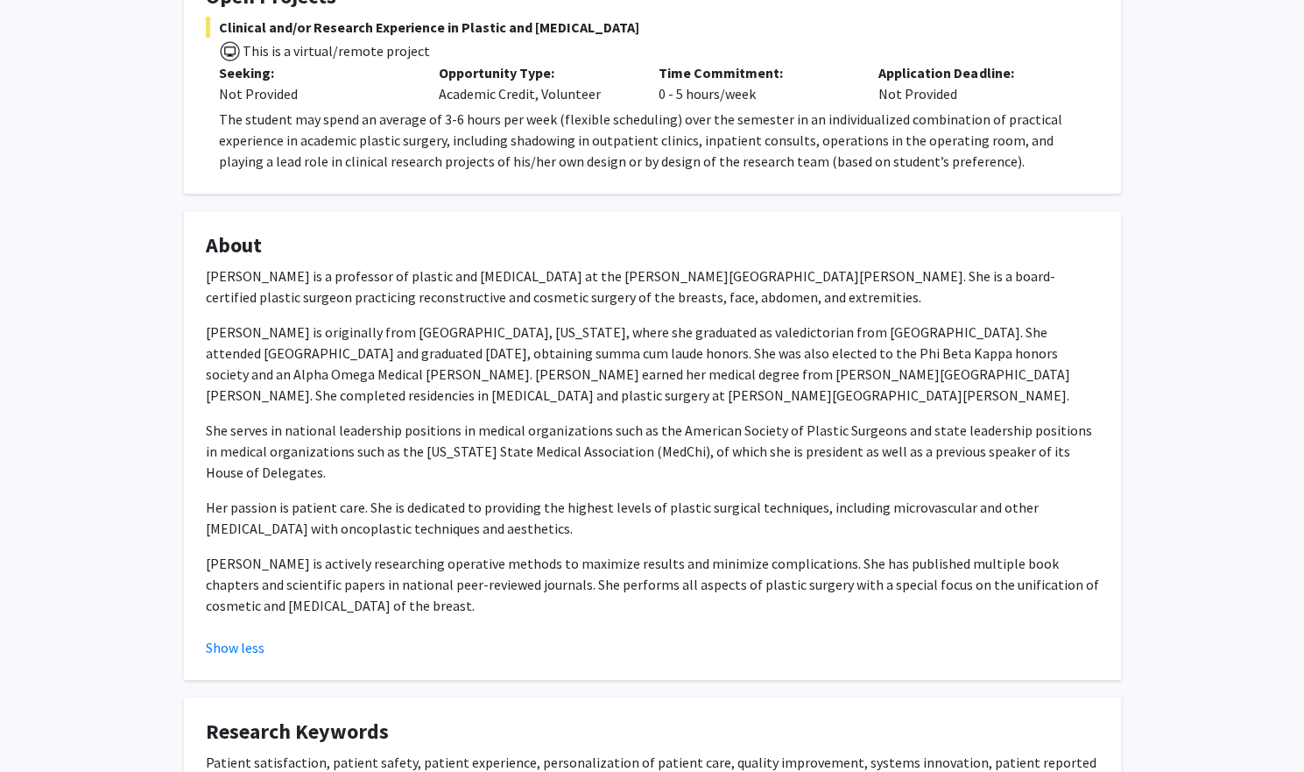
scroll to position [0, 0]
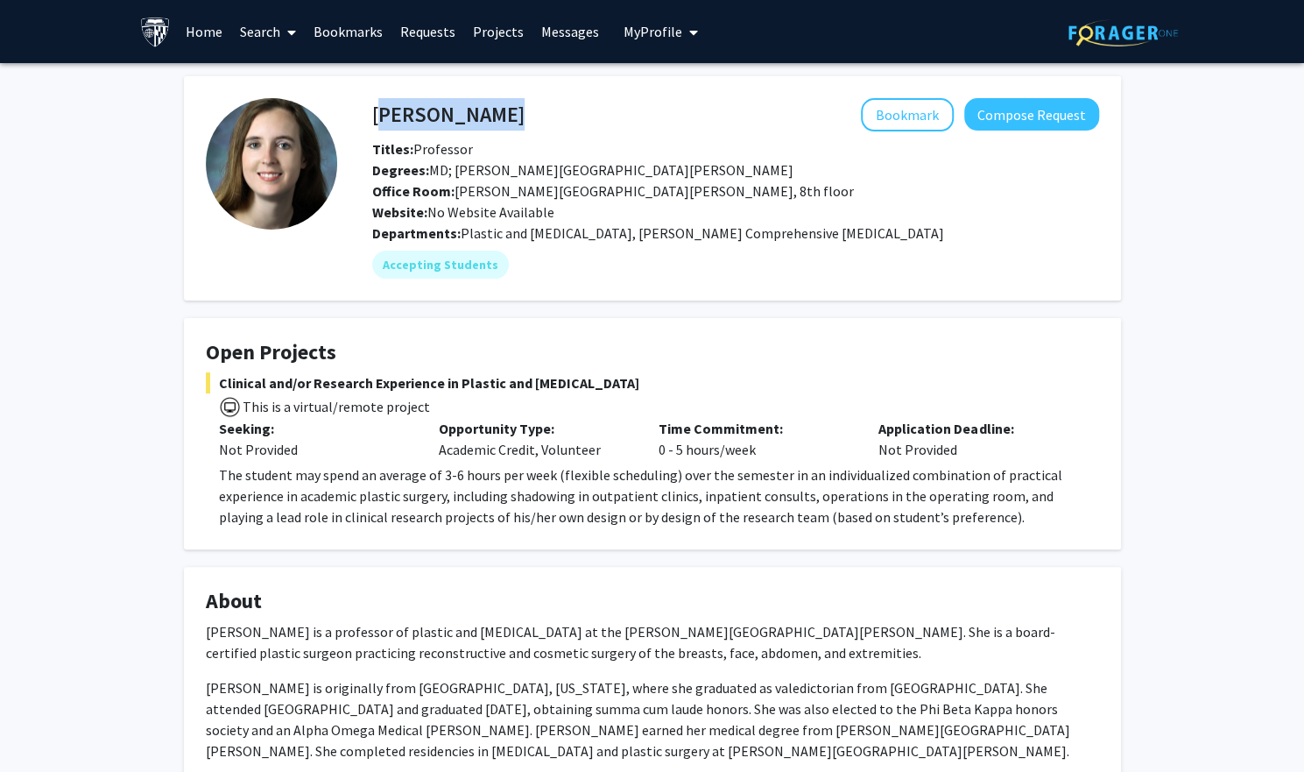
drag, startPoint x: 371, startPoint y: 124, endPoint x: 534, endPoint y: 115, distance: 163.2
click at [534, 115] on div "Michele Manahan Bookmark Compose Request" at bounding box center [735, 114] width 753 height 33
copy h4 "[PERSON_NAME]"
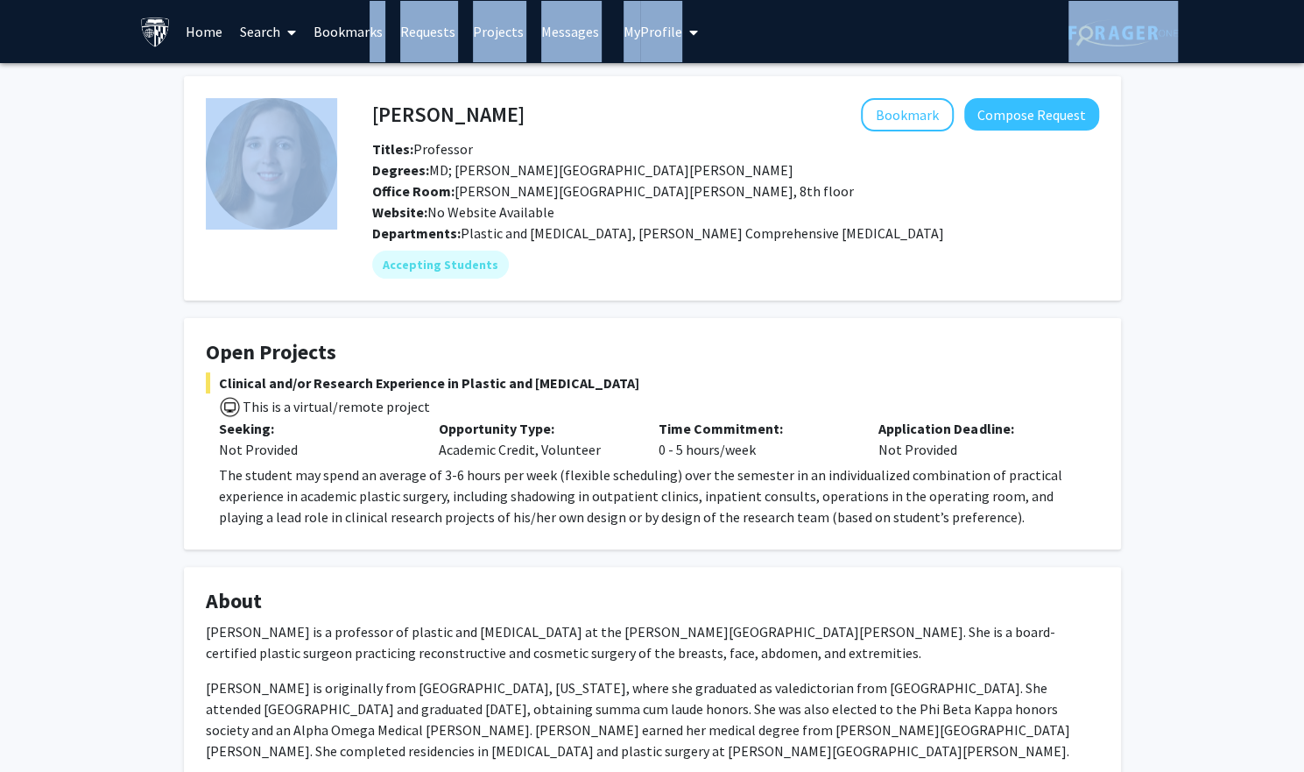
drag, startPoint x: 114, startPoint y: 194, endPoint x: 430, endPoint y: -106, distance: 435.6
click at [430, 0] on html "Skip navigation Home Search Bookmarks Requests Projects Messages My Profile Kar…" at bounding box center [652, 386] width 1304 height 772
click at [102, 188] on div "Michele Manahan Bookmark Compose Request Titles: Professor Degrees: MD; Johns H…" at bounding box center [652, 734] width 1304 height 1343
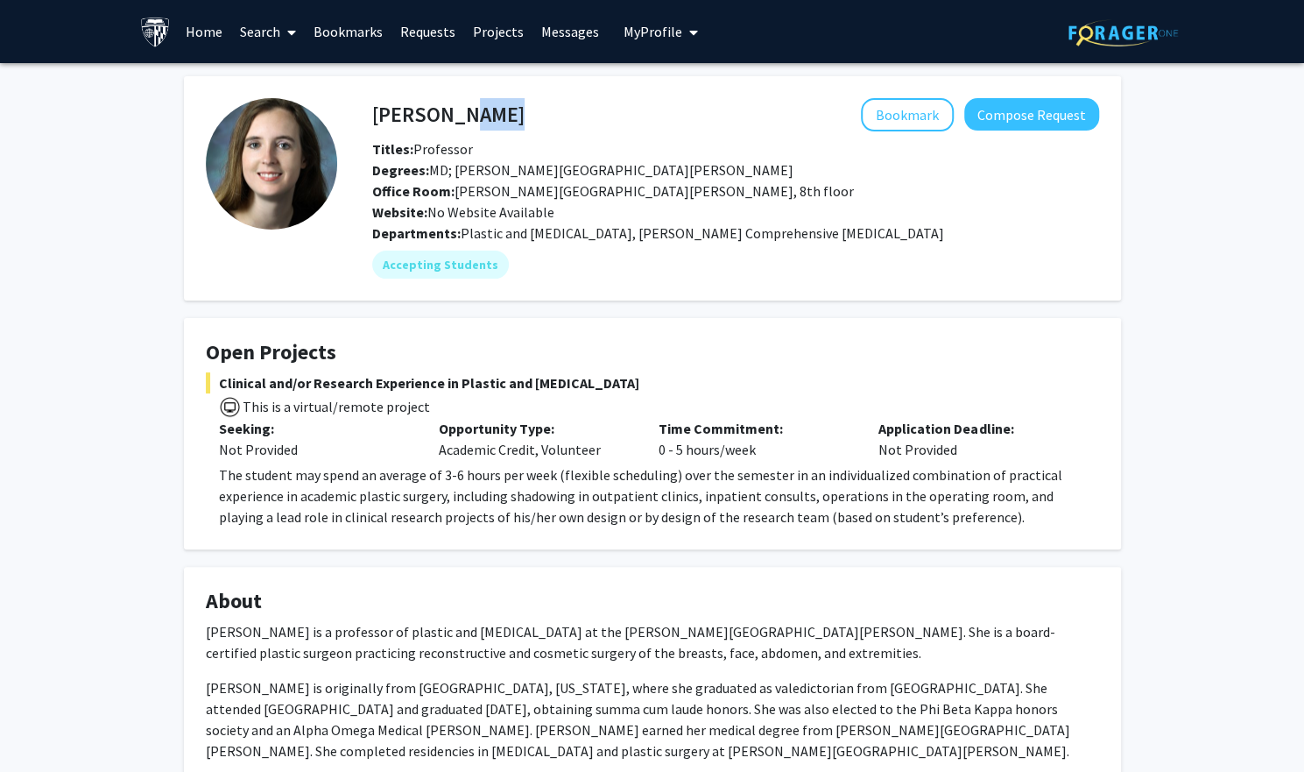
drag, startPoint x: 536, startPoint y: 113, endPoint x: 446, endPoint y: 117, distance: 90.3
click at [446, 117] on div "Michele Manahan Bookmark Compose Request" at bounding box center [735, 114] width 753 height 33
copy h4 "Manahan"
click at [516, 99] on h4 "[PERSON_NAME]" at bounding box center [448, 114] width 152 height 32
click at [552, 115] on div "Bookmark Compose Request" at bounding box center [812, 114] width 575 height 33
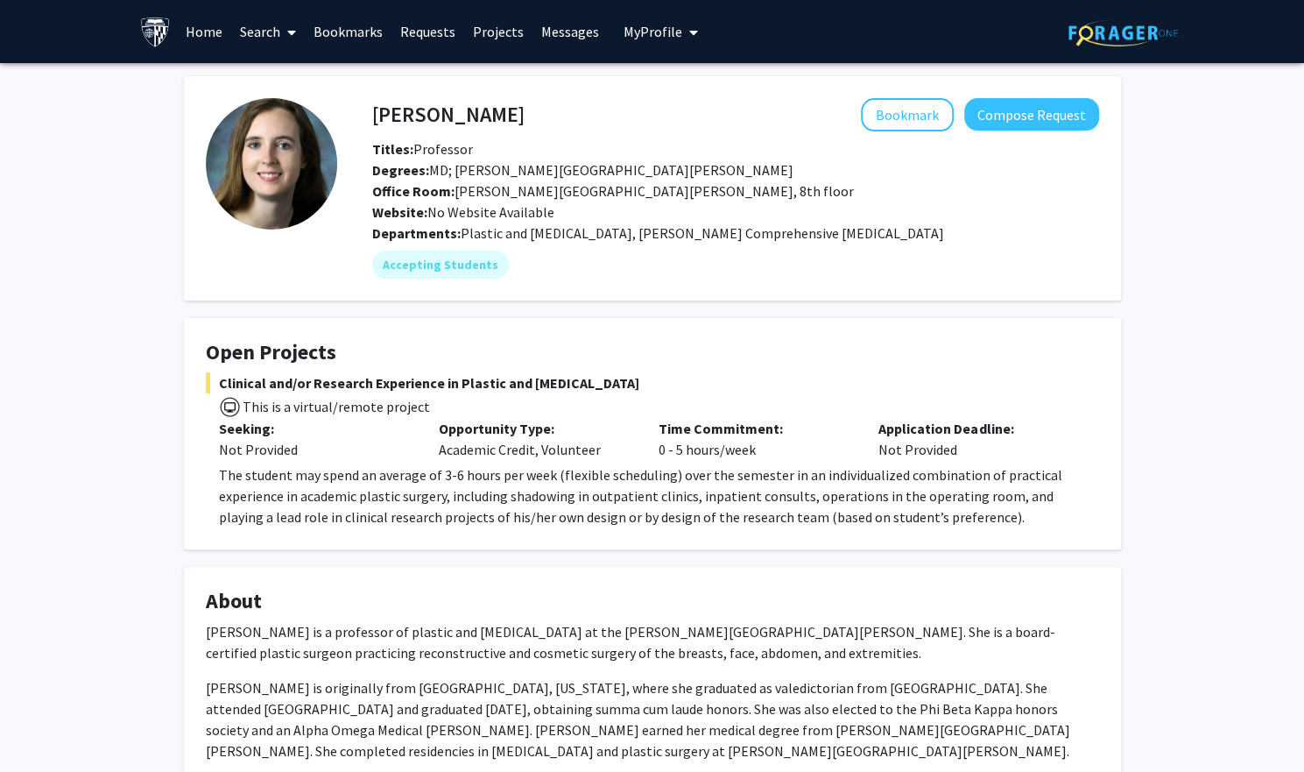
drag, startPoint x: 552, startPoint y: 115, endPoint x: 574, endPoint y: 126, distance: 24.7
click at [574, 126] on div "Bookmark Compose Request" at bounding box center [812, 114] width 575 height 33
drag, startPoint x: 526, startPoint y: 117, endPoint x: 373, endPoint y: 111, distance: 153.4
click at [373, 111] on h4 "[PERSON_NAME]" at bounding box center [448, 114] width 152 height 32
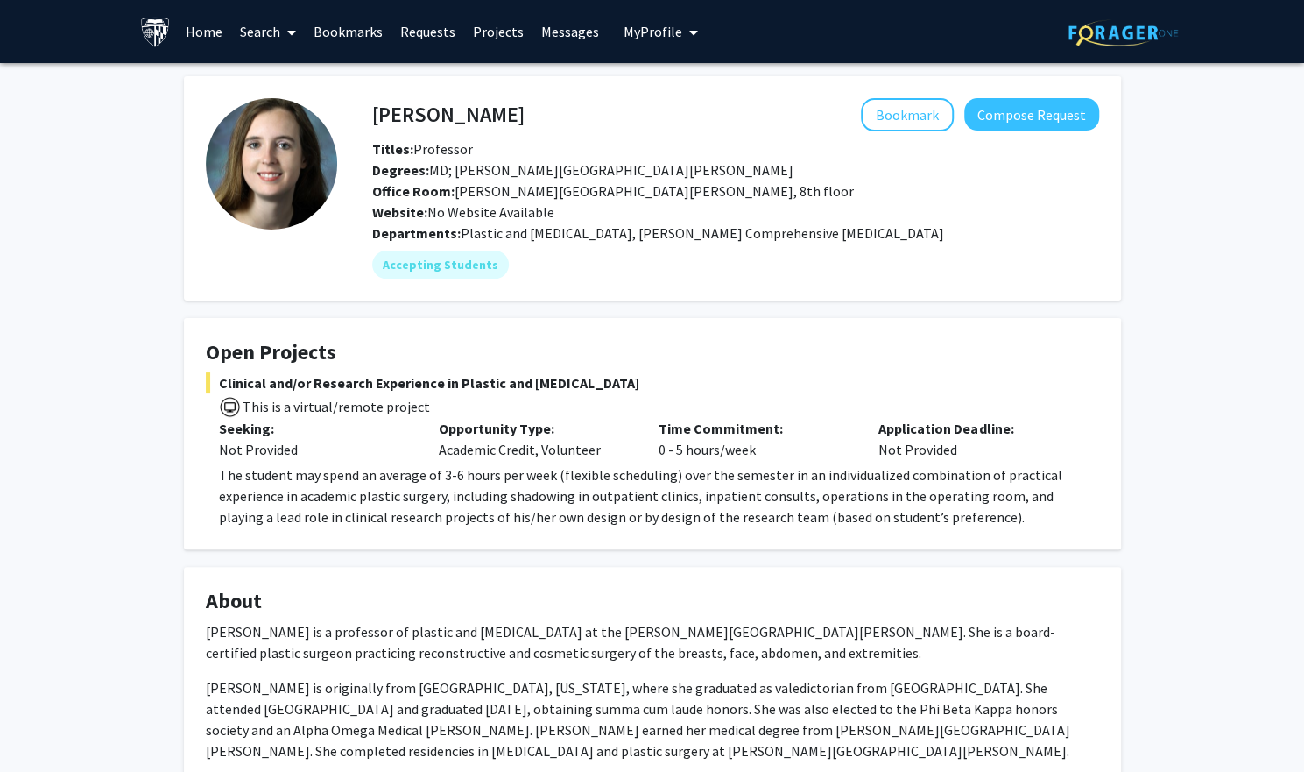
copy h4 "[PERSON_NAME]"
